Goal: Task Accomplishment & Management: Manage account settings

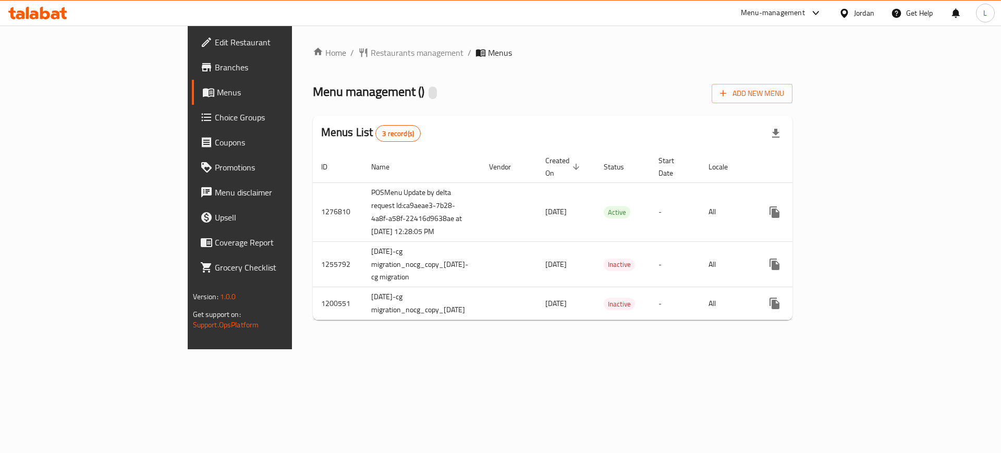
click at [371, 59] on span "Restaurants management" at bounding box center [417, 52] width 93 height 13
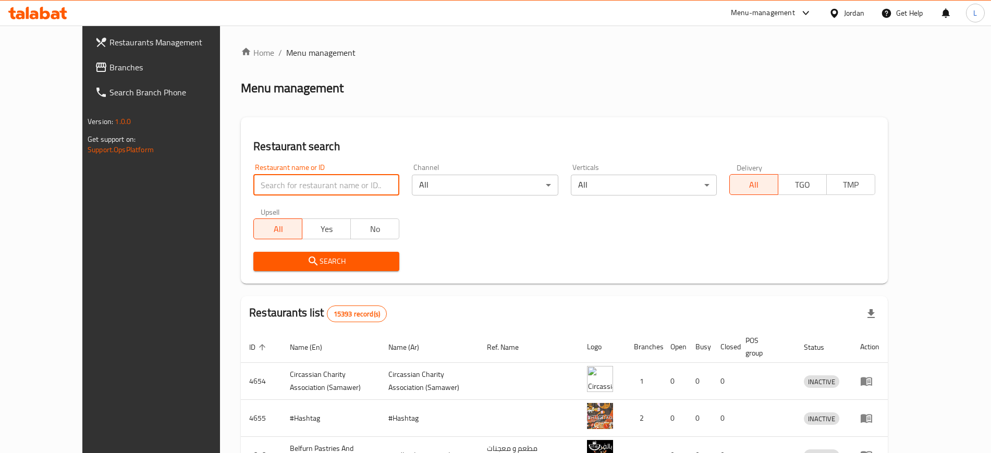
click at [289, 184] on input "search" at bounding box center [326, 185] width 146 height 21
type input "seventy"
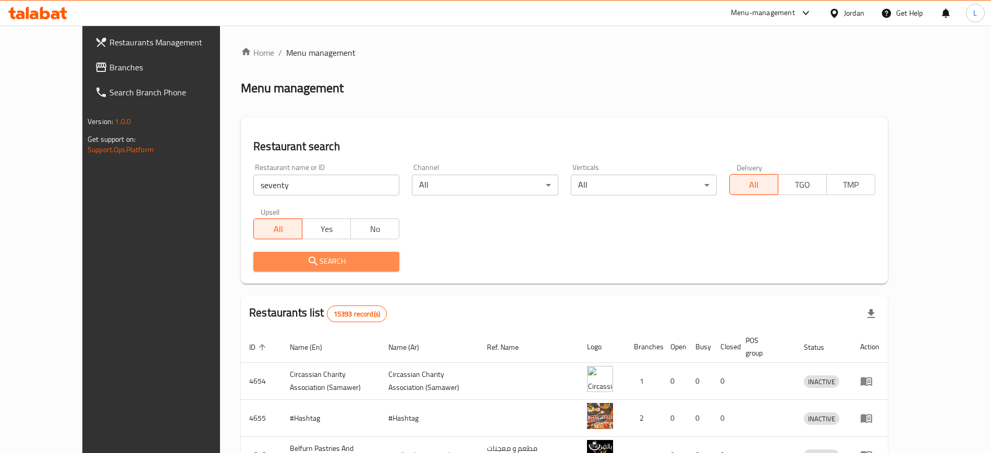
click at [262, 256] on span "Search" at bounding box center [326, 261] width 129 height 13
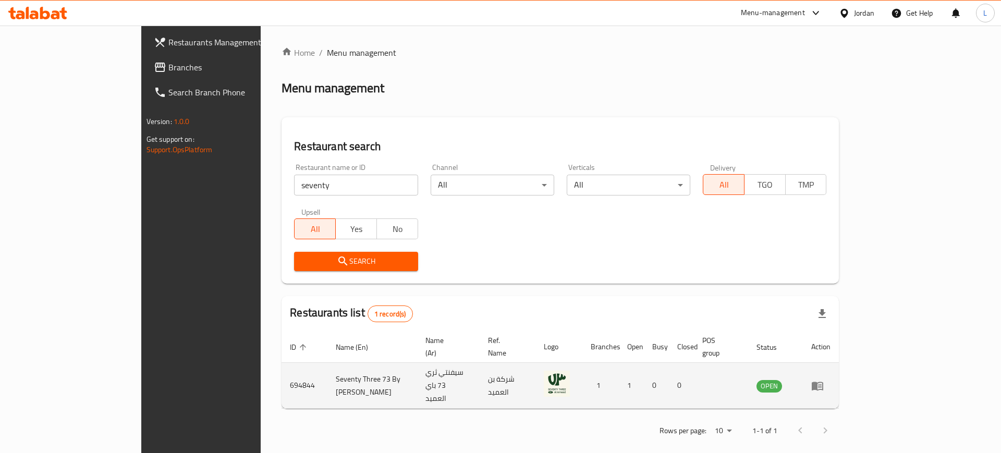
click at [822, 384] on icon "enhanced table" at bounding box center [820, 386] width 4 height 4
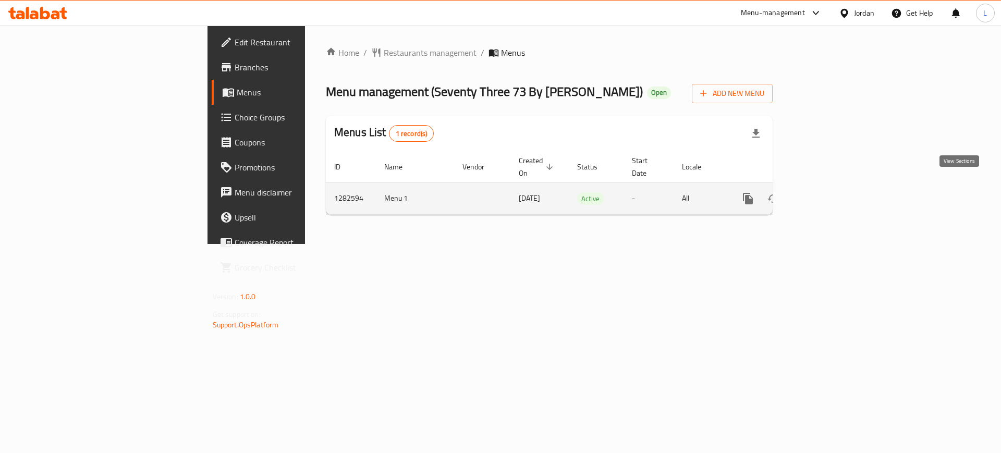
click at [830, 192] on icon "enhanced table" at bounding box center [823, 198] width 13 height 13
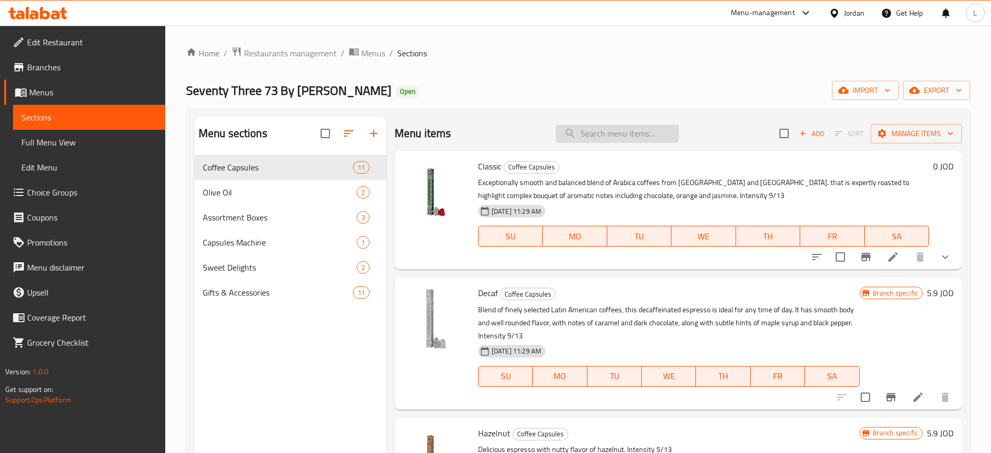
click at [584, 134] on input "search" at bounding box center [617, 134] width 123 height 18
paste input "[GEOGRAPHIC_DATA]"
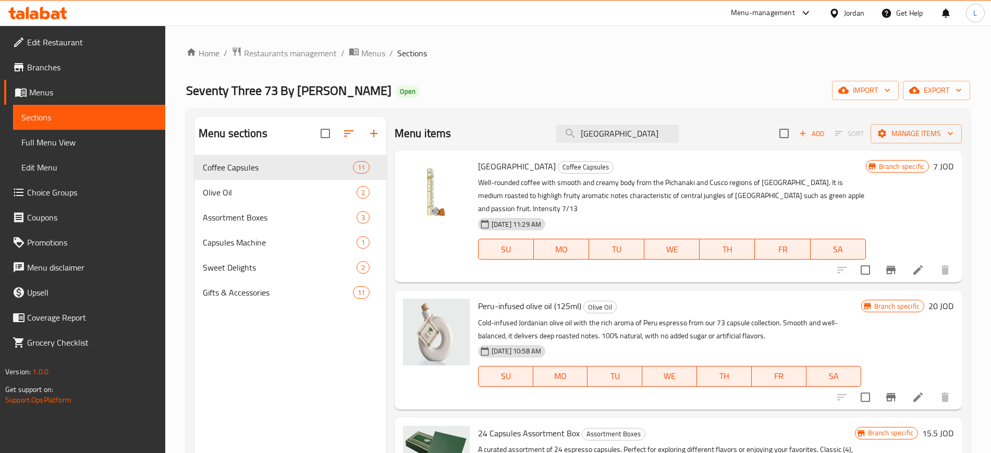
type input "[GEOGRAPHIC_DATA]"
click at [914, 265] on icon at bounding box center [918, 269] width 9 height 9
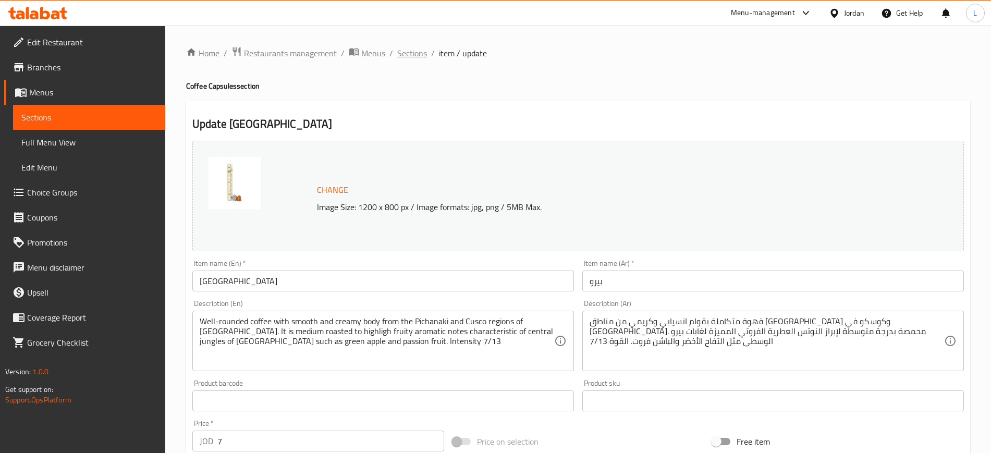
click at [406, 55] on span "Sections" at bounding box center [412, 53] width 30 height 13
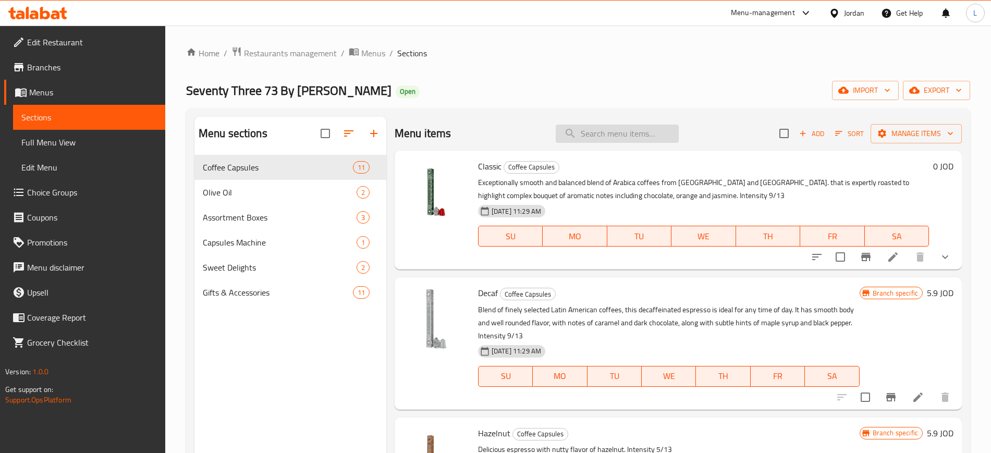
click at [612, 127] on input "search" at bounding box center [617, 134] width 123 height 18
paste input "[GEOGRAPHIC_DATA]"
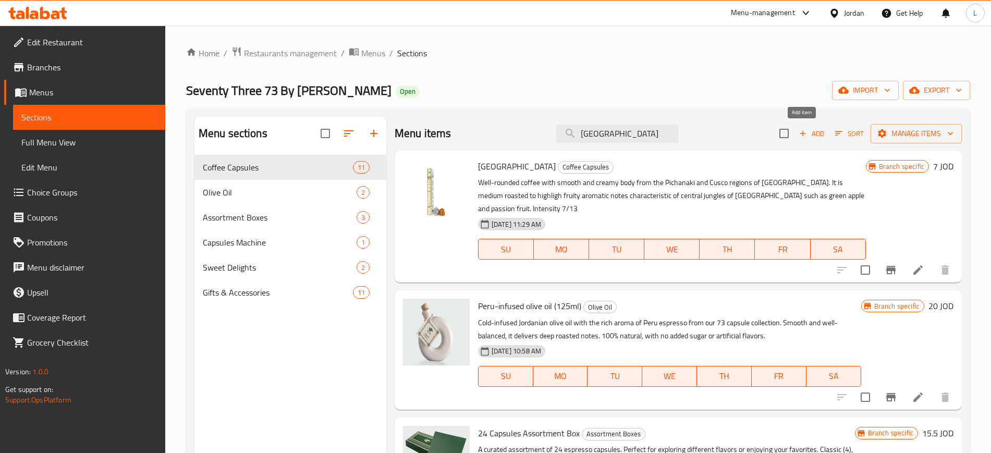
type input "[GEOGRAPHIC_DATA]"
click at [811, 135] on span "Add" at bounding box center [812, 134] width 28 height 12
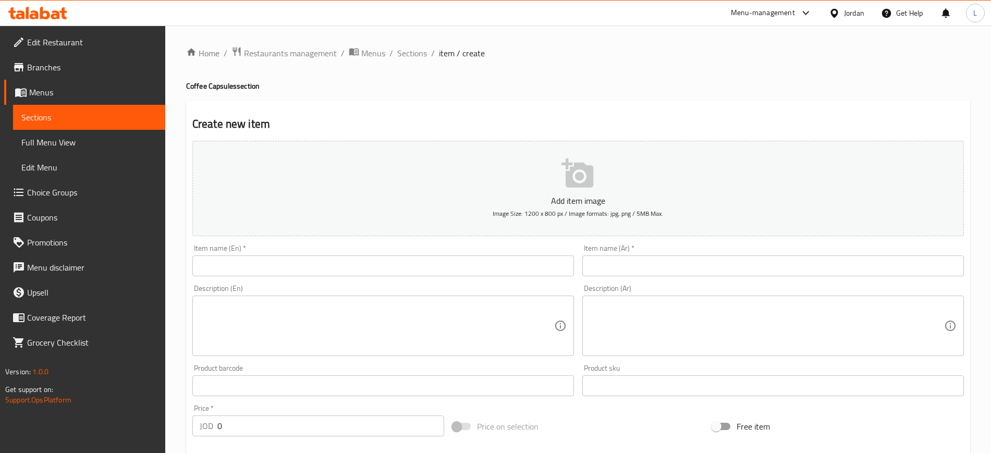
click at [303, 269] on input "text" at bounding box center [383, 266] width 382 height 21
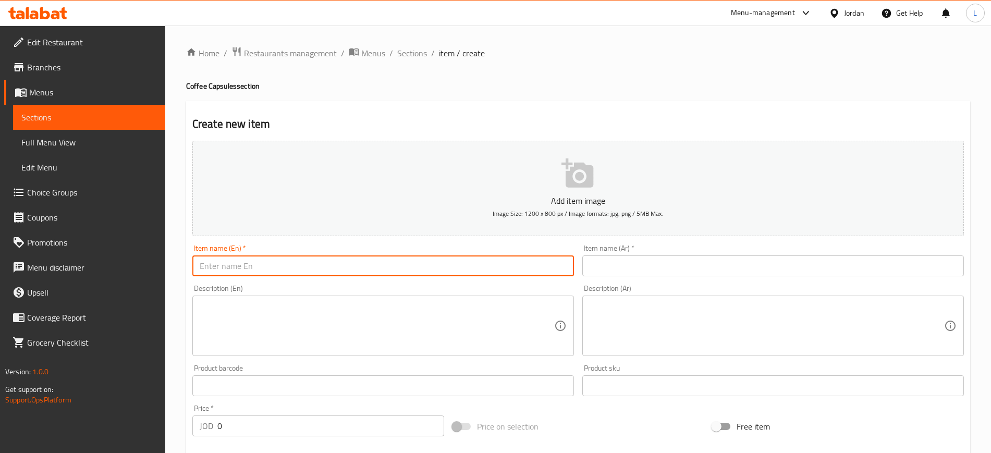
paste input "Peru Whole Beans"
type input "Peru Whole Beans"
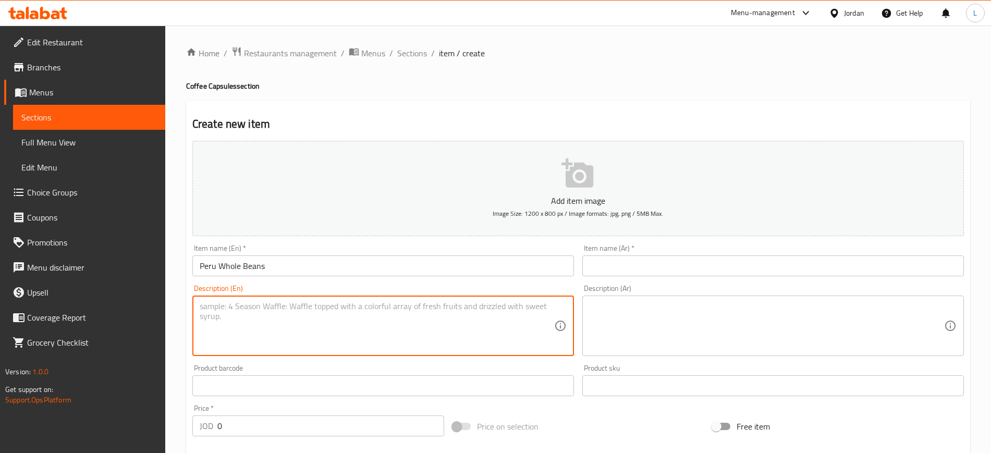
click at [397, 324] on textarea at bounding box center [377, 326] width 355 height 50
paste textarea "Discover the vibrant taste of Peru Specialty Espresso beans from 73 by [PERSON_…"
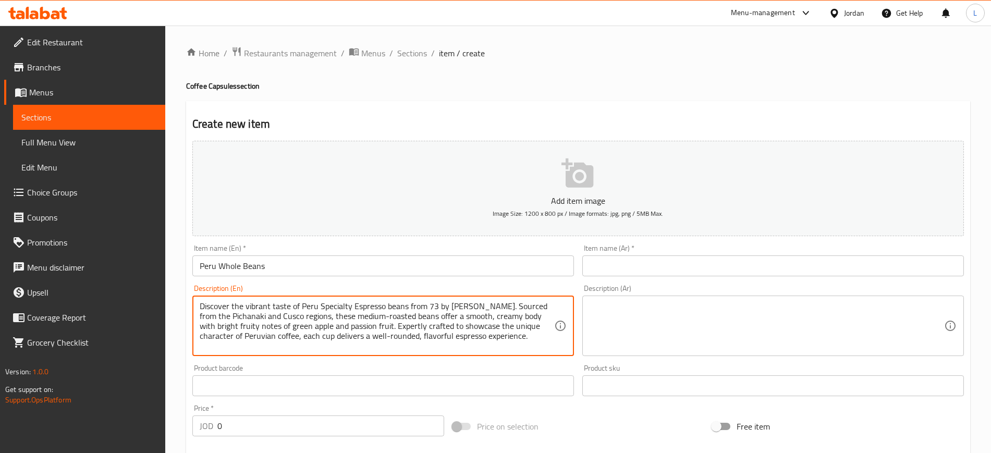
type textarea "Discover the vibrant taste of Peru Specialty Espresso beans from 73 by [PERSON_…"
click at [651, 319] on textarea at bounding box center [767, 326] width 355 height 50
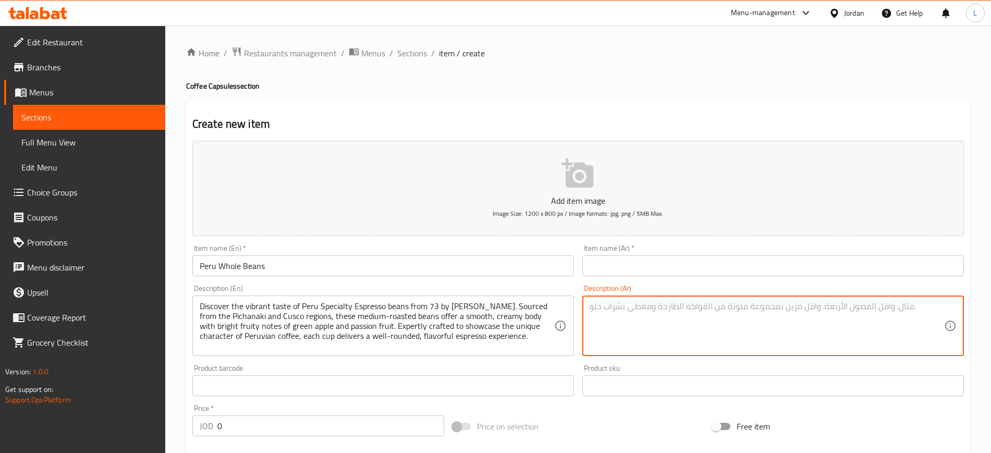
paste textarea "نقدم لك تجربة فريدة مع حبوب [PERSON_NAME] من 73 من [PERSON_NAME]، قهوة متوازنة …"
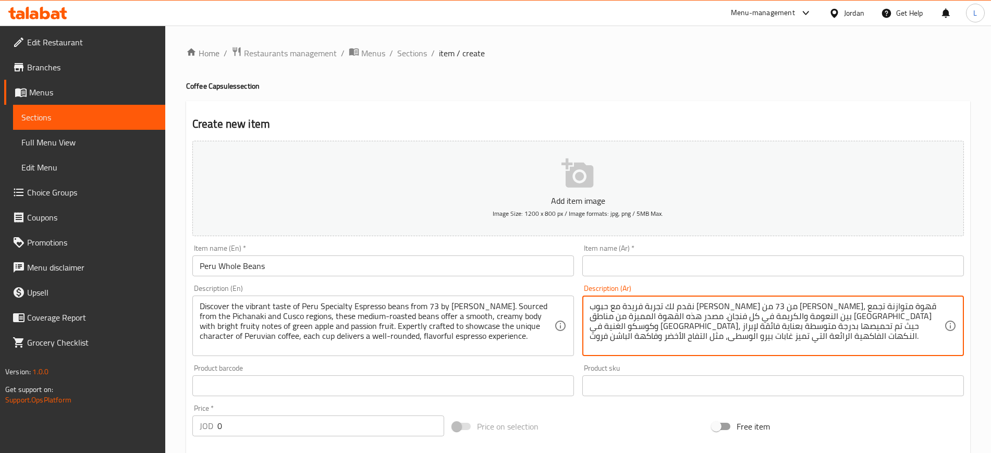
type textarea "نقدم لك تجربة فريدة مع حبوب [PERSON_NAME] من 73 من [PERSON_NAME]، قهوة متوازنة …"
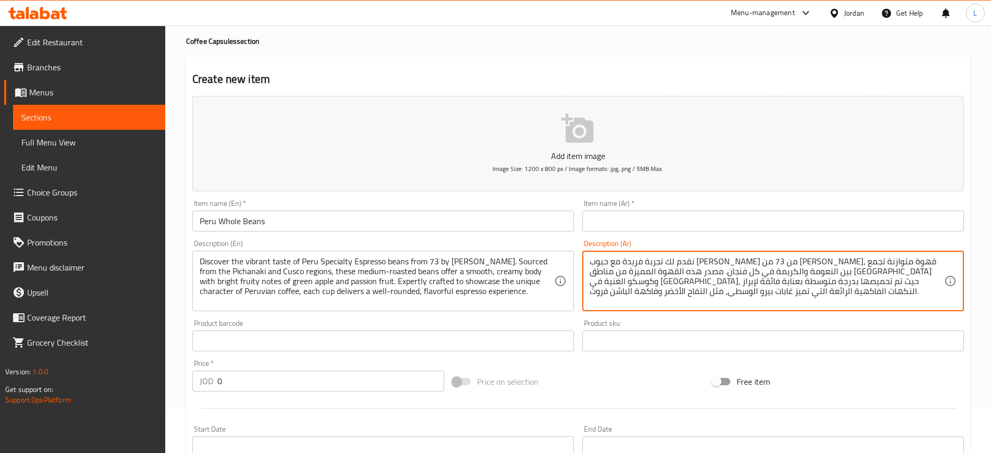
scroll to position [65, 0]
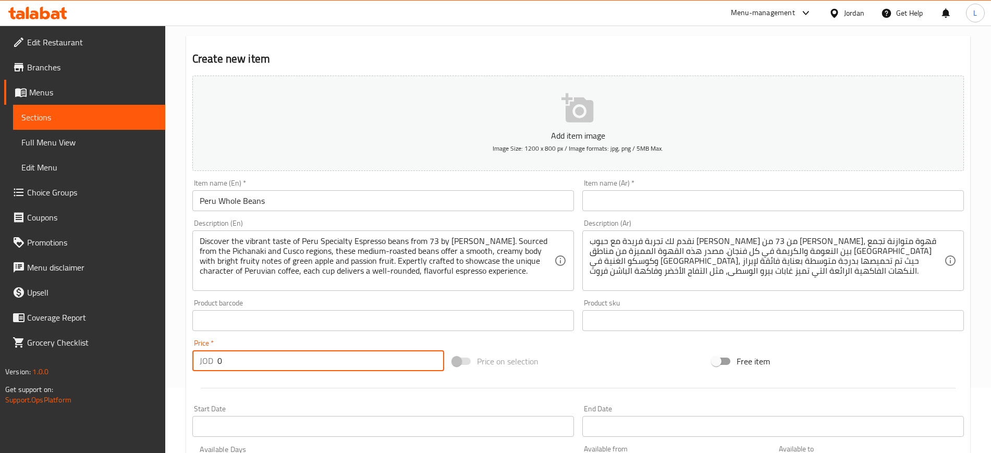
drag, startPoint x: 232, startPoint y: 361, endPoint x: 179, endPoint y: 360, distance: 52.2
click at [179, 360] on div "Home / Restaurants management / Menus / Sections / item / create Coffee Capsule…" at bounding box center [578, 315] width 826 height 711
drag, startPoint x: 238, startPoint y: 363, endPoint x: 140, endPoint y: 411, distance: 109.6
click at [188, 361] on div "Price   * JOD 0 Price *" at bounding box center [318, 355] width 260 height 40
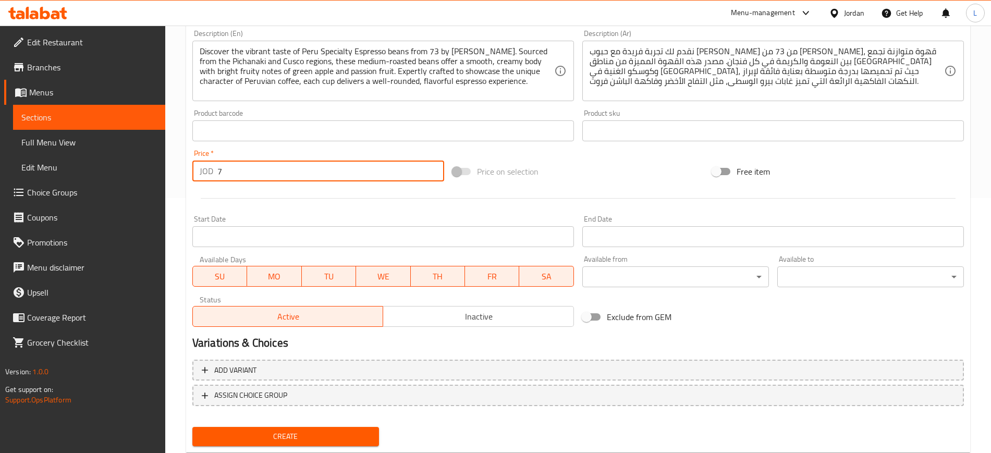
scroll to position [261, 0]
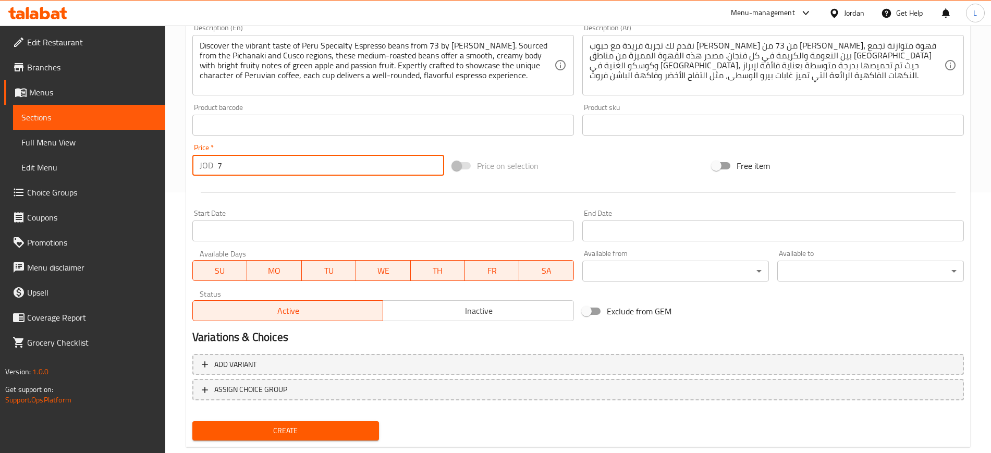
type input "7"
click at [290, 434] on span "Create" at bounding box center [286, 430] width 170 height 13
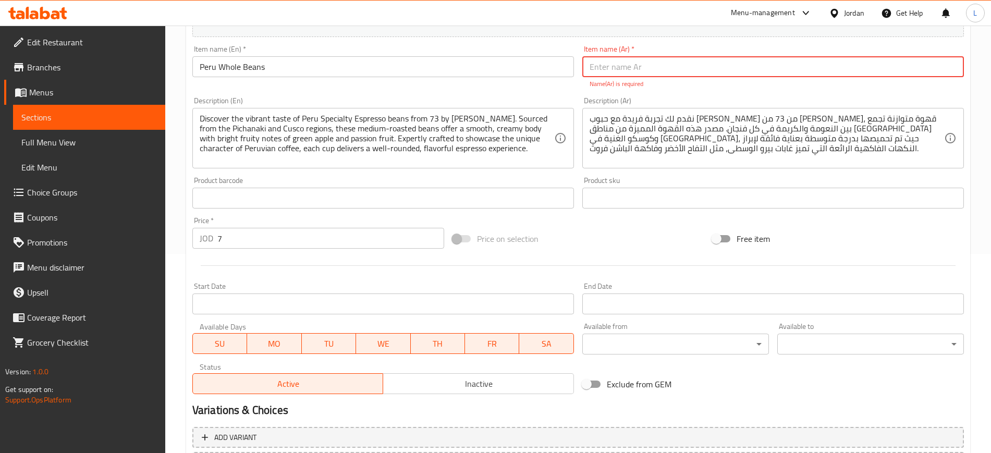
scroll to position [125, 0]
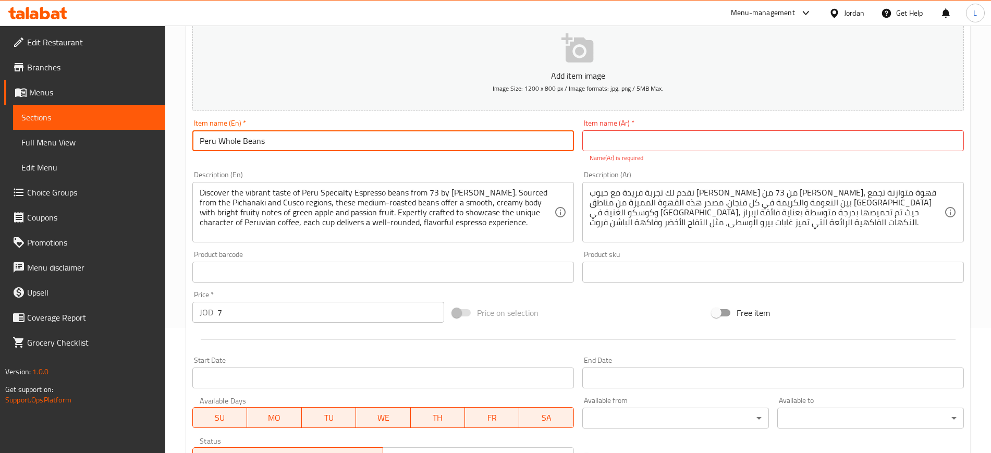
drag, startPoint x: 265, startPoint y: 136, endPoint x: 263, endPoint y: 52, distance: 84.5
click at [201, 131] on input "Peru Whole Beans" at bounding box center [383, 140] width 382 height 21
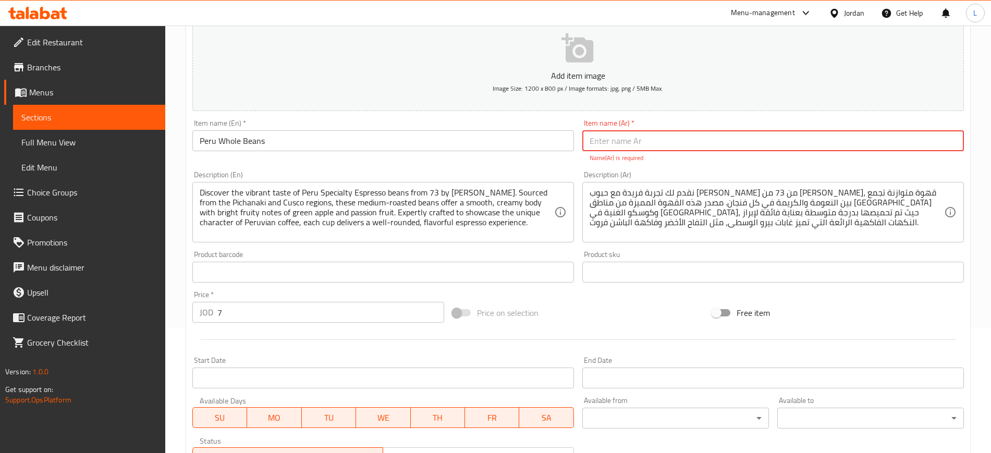
click at [642, 139] on input "text" at bounding box center [773, 140] width 382 height 21
paste input "حبوب بيرو الكاملة"
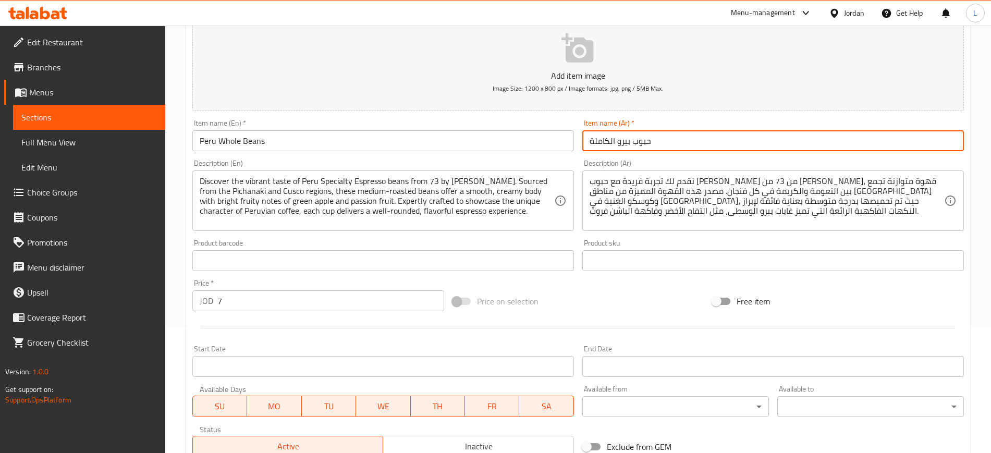
type input "حبوب بيرو الكاملة"
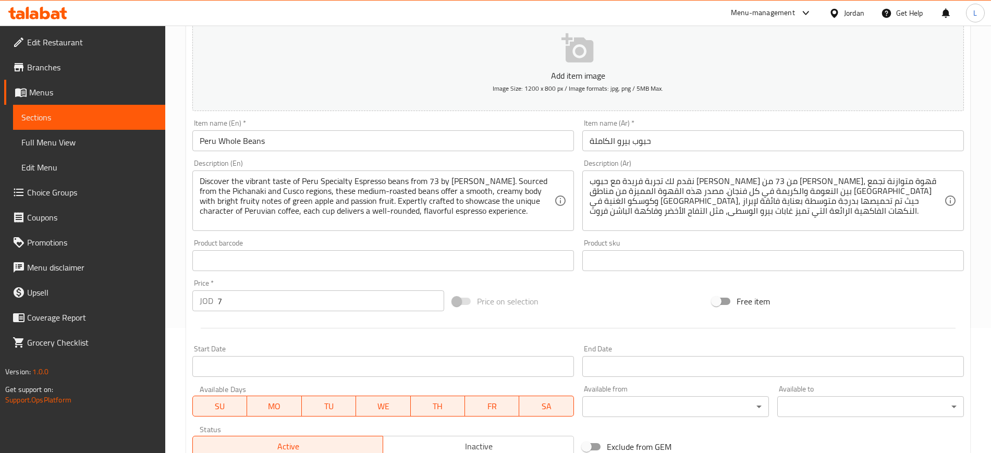
drag, startPoint x: 490, startPoint y: 88, endPoint x: 508, endPoint y: 130, distance: 46.5
click at [508, 130] on div "Add item image Image Size: 1200 x 800 px / Image formats: jpg, png / 5MB Max. I…" at bounding box center [578, 236] width 780 height 450
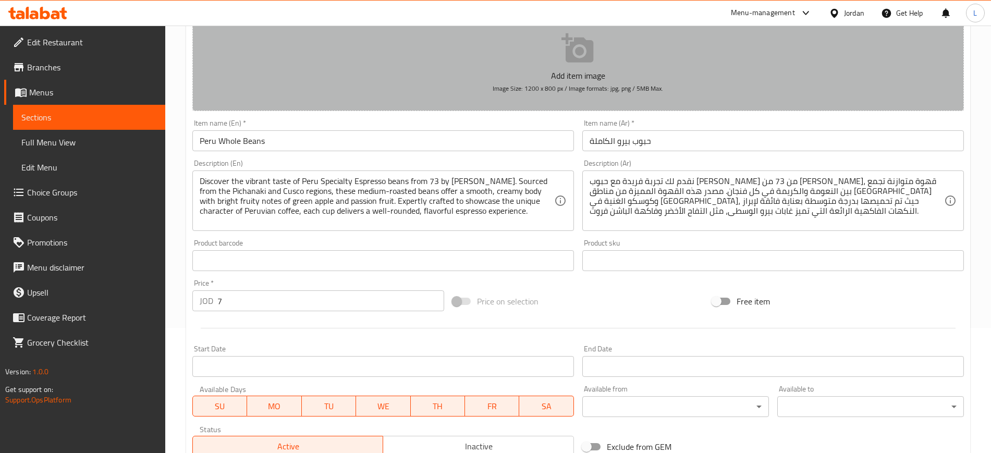
drag, startPoint x: 669, startPoint y: 90, endPoint x: 506, endPoint y: 104, distance: 163.4
click at [506, 104] on button "Add item image Image Size: 1200 x 800 px / Image formats: jpg, png / 5MB Max." at bounding box center [578, 63] width 772 height 95
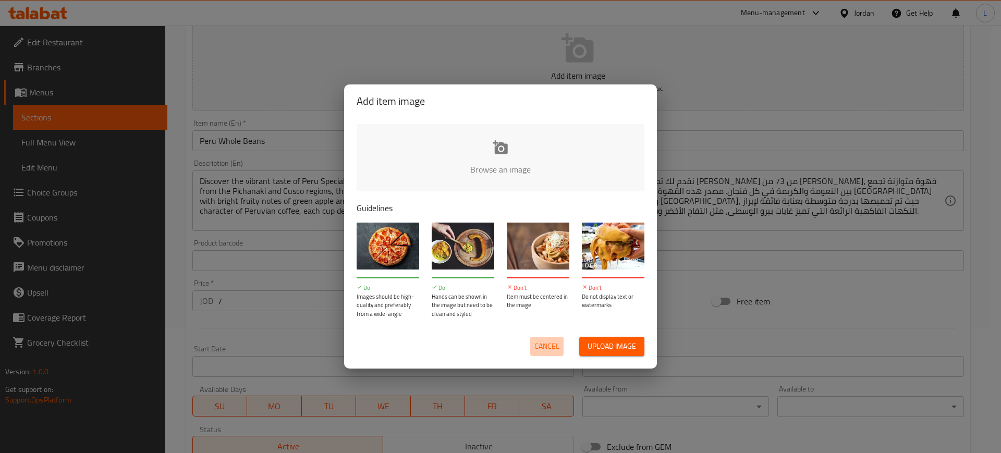
click at [550, 345] on span "Cancel" at bounding box center [547, 346] width 25 height 13
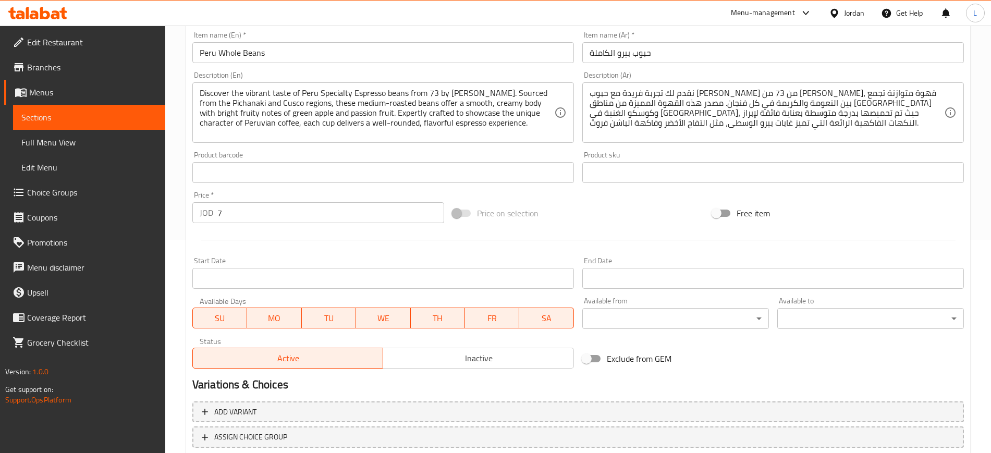
scroll to position [284, 0]
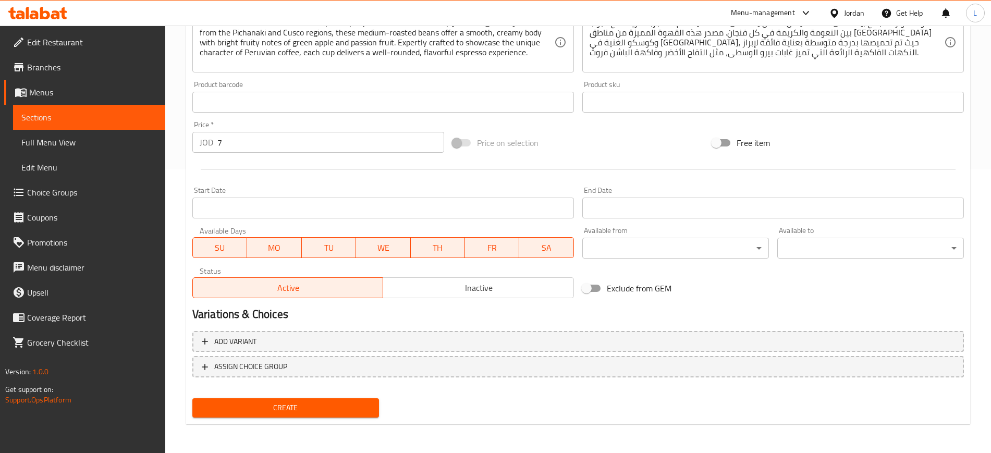
click at [298, 408] on span "Create" at bounding box center [286, 408] width 170 height 13
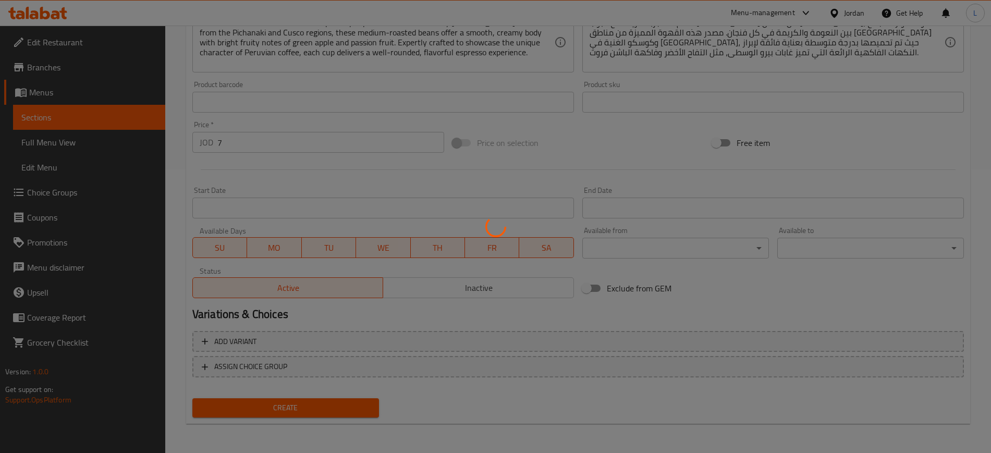
type input "0"
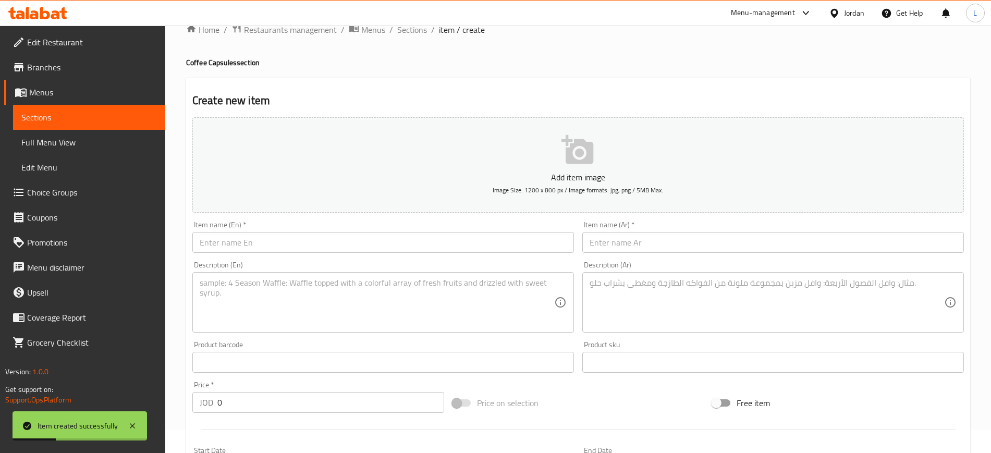
scroll to position [23, 0]
click at [411, 31] on span "Sections" at bounding box center [412, 30] width 30 height 13
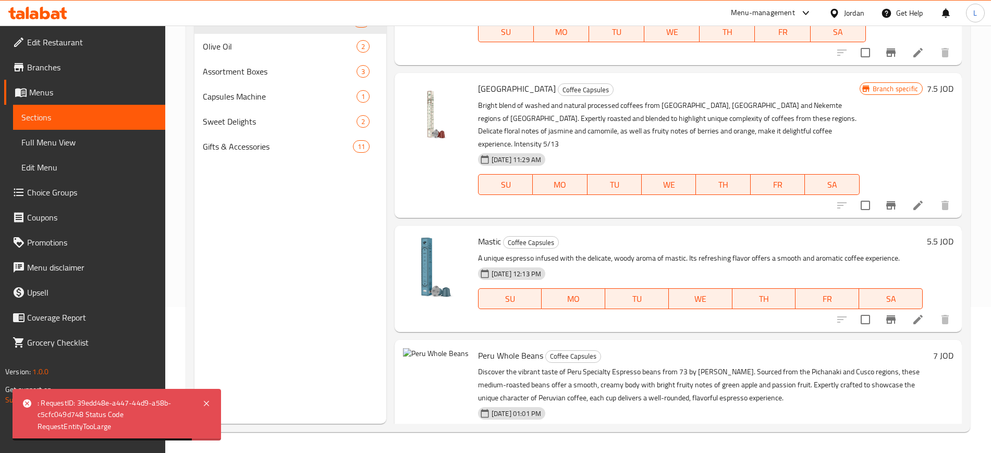
scroll to position [1096, 0]
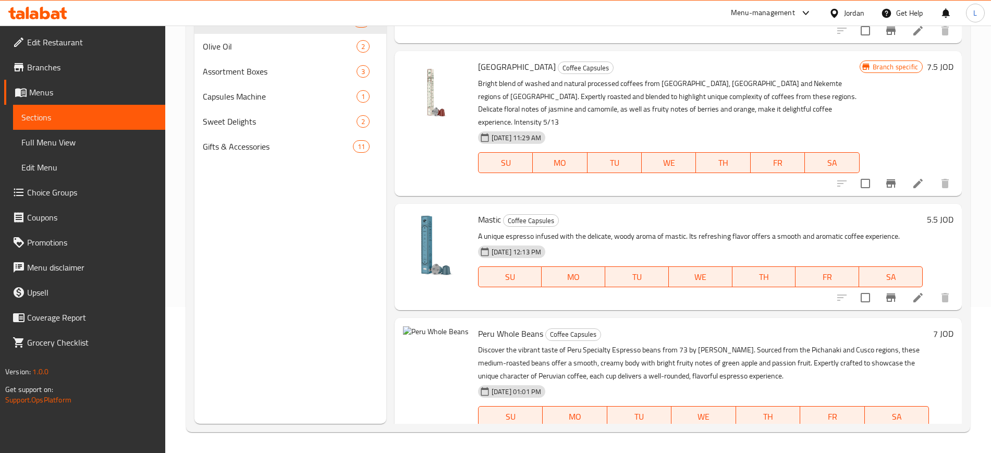
click at [915, 428] on li at bounding box center [918, 437] width 29 height 19
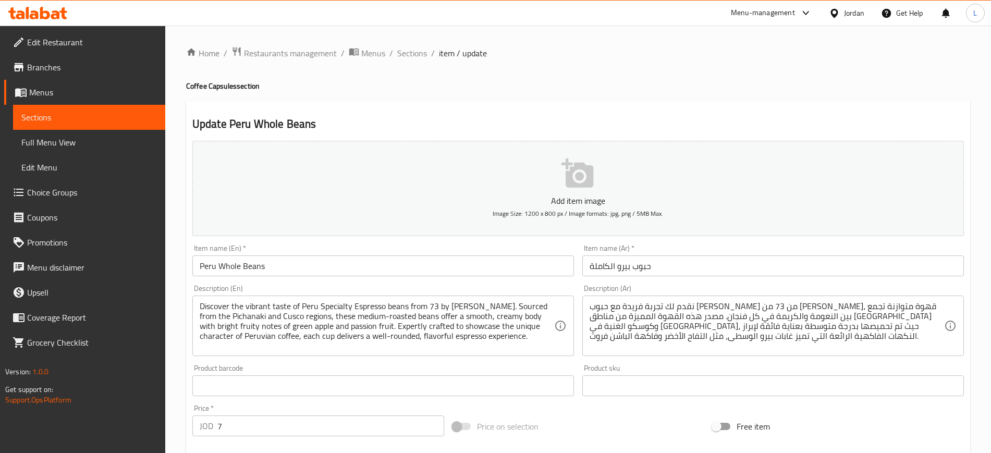
click at [528, 165] on button "Add item image Image Size: 1200 x 800 px / Image formats: jpg, png / 5MB Max." at bounding box center [578, 188] width 772 height 95
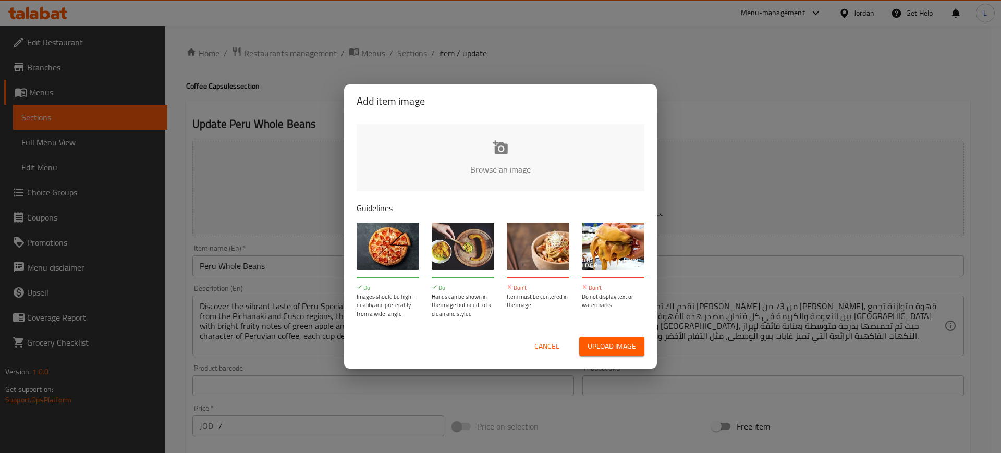
click at [617, 342] on span "Upload image" at bounding box center [612, 346] width 48 height 13
type input "C:\fakepath\peru XL.png"
click at [612, 348] on span "Upload image" at bounding box center [612, 346] width 48 height 13
click at [700, 65] on div "Add item image Browse an image Guidelines Do Images should be high-quality and …" at bounding box center [500, 226] width 1001 height 453
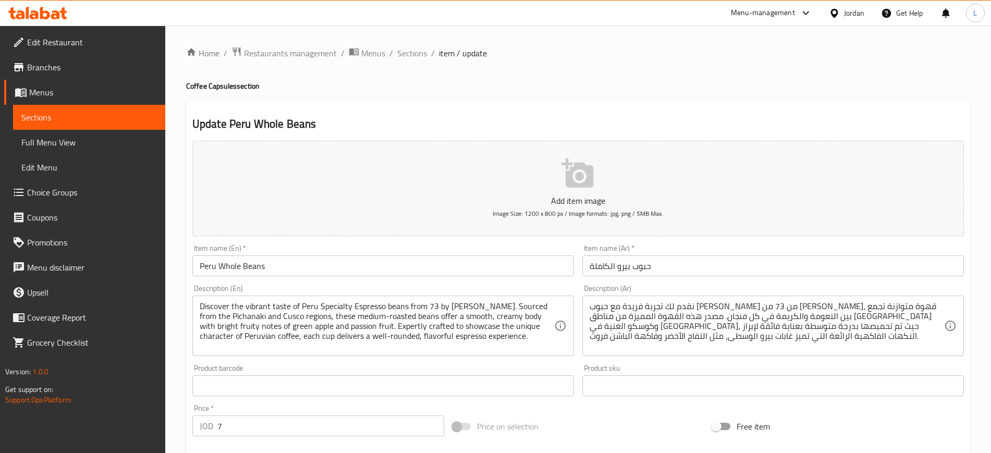
click at [763, 16] on div "Menu-management" at bounding box center [763, 13] width 64 height 13
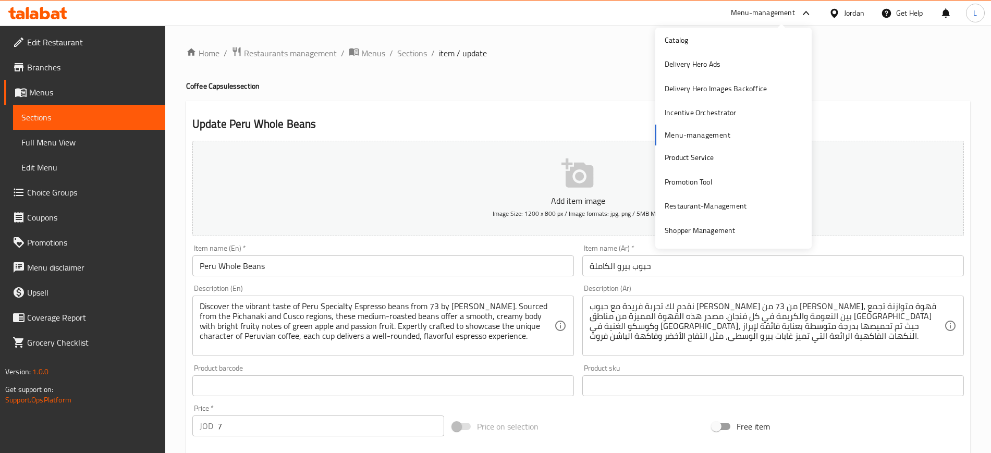
click at [487, 93] on div "Home / Restaurants management / Menus / Sections / item / update Coffee Capsule…" at bounding box center [578, 381] width 784 height 670
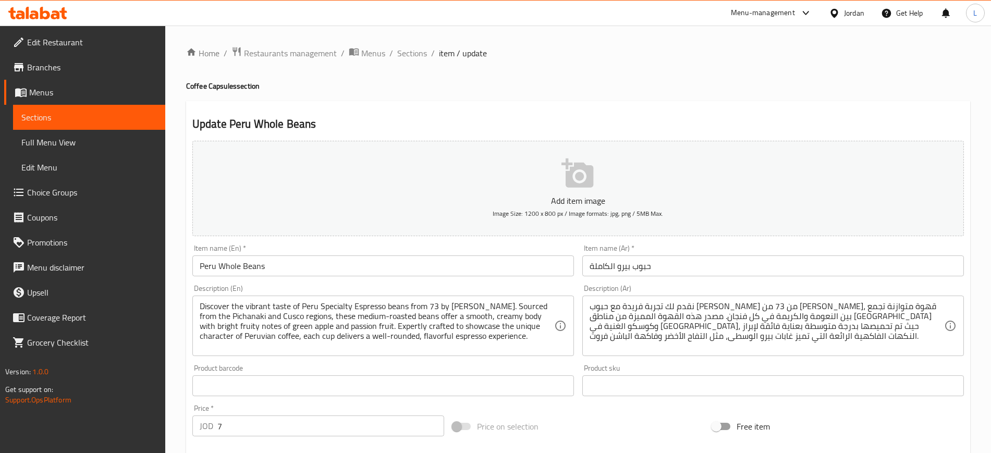
click at [617, 202] on p "Add item image" at bounding box center [578, 201] width 739 height 13
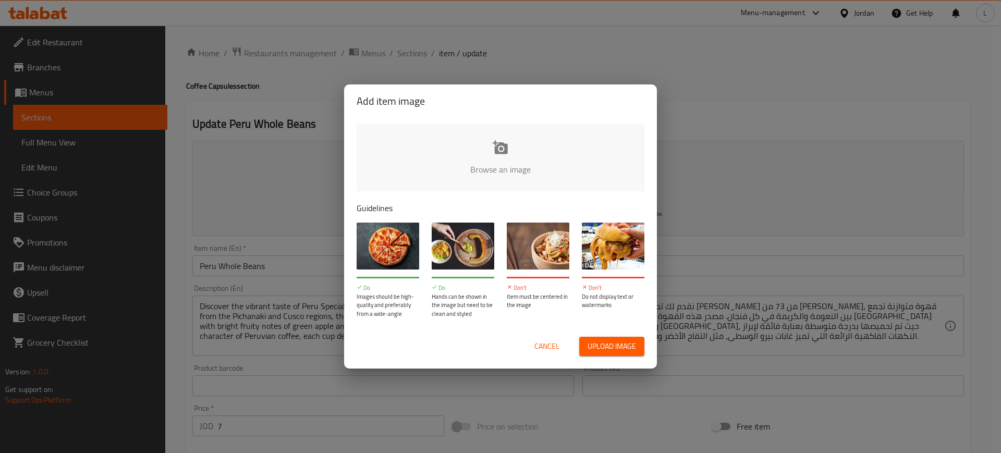
click at [609, 350] on span "Upload image" at bounding box center [612, 346] width 48 height 13
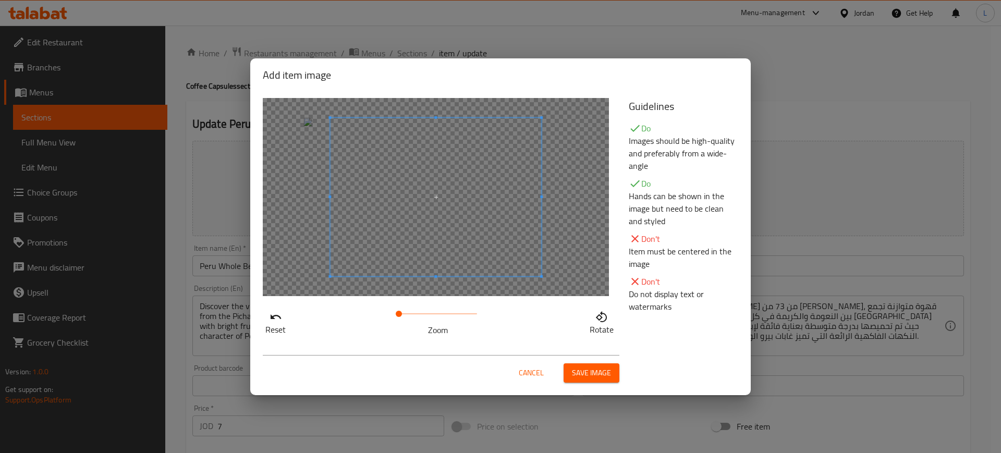
click at [593, 375] on span "Save image" at bounding box center [591, 373] width 39 height 13
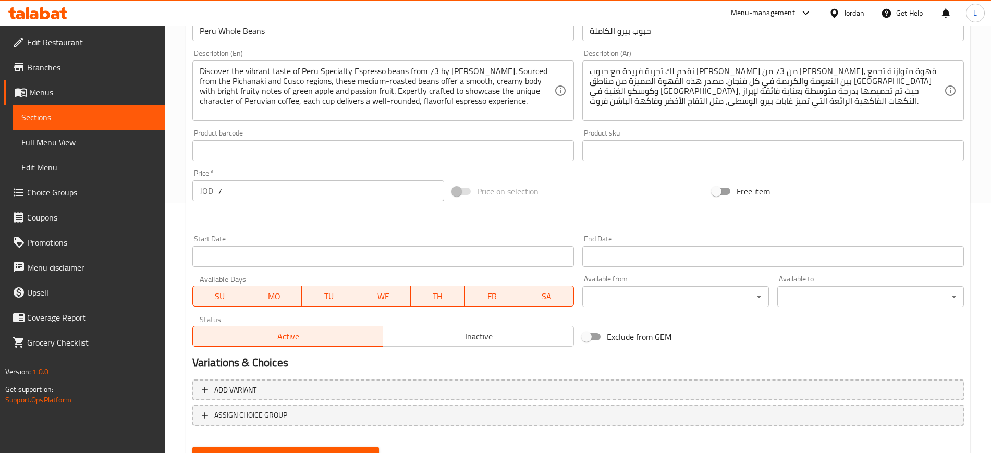
scroll to position [299, 0]
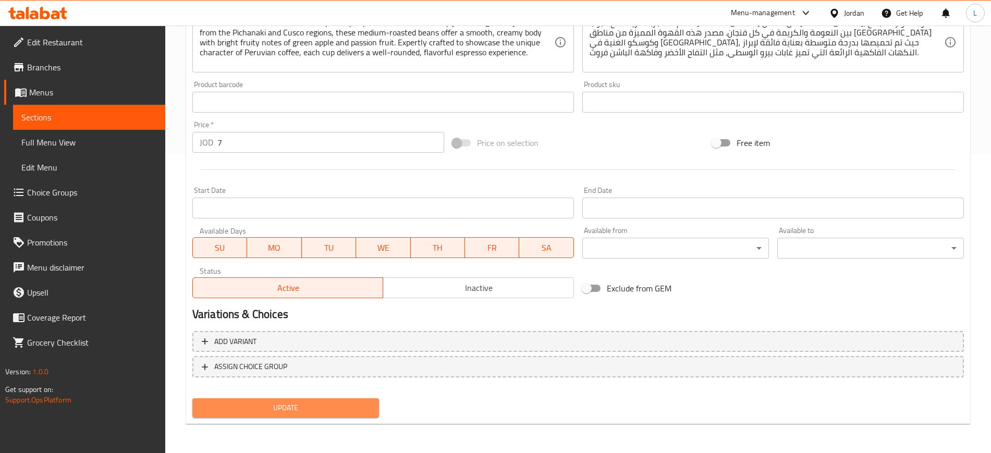
click at [312, 411] on span "Update" at bounding box center [286, 408] width 170 height 13
